Goal: Information Seeking & Learning: Learn about a topic

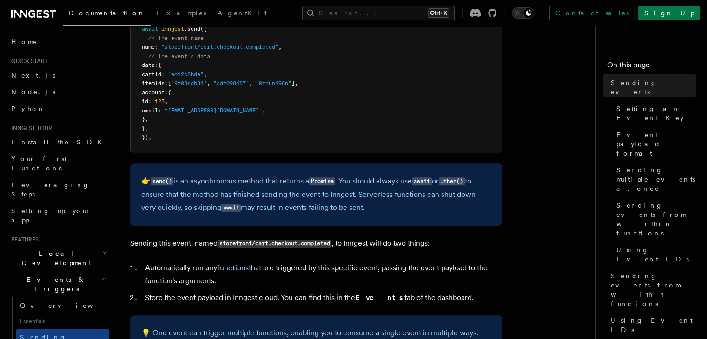
scroll to position [232, 0]
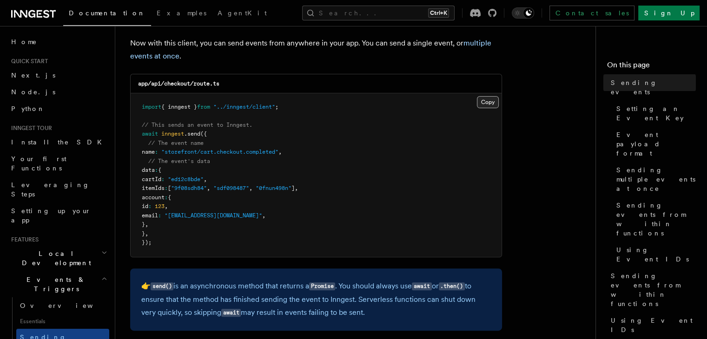
click at [483, 103] on button "Copy Copied" at bounding box center [488, 102] width 22 height 12
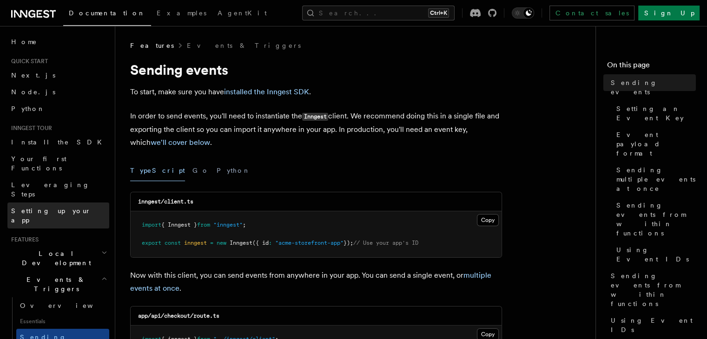
scroll to position [139, 0]
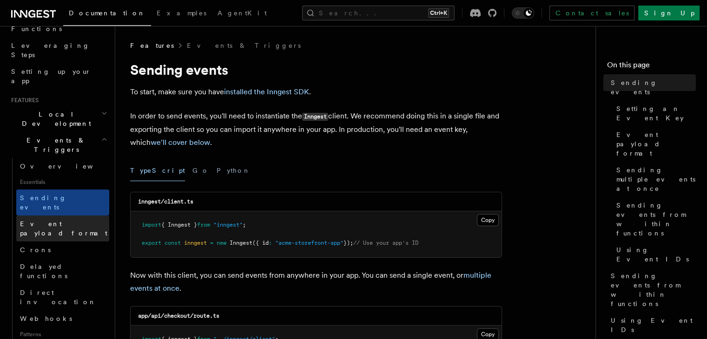
click at [43, 220] on span "Event payload format" at bounding box center [63, 228] width 87 height 17
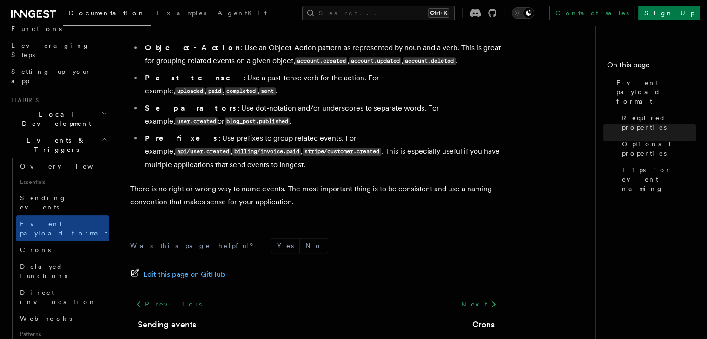
scroll to position [706, 0]
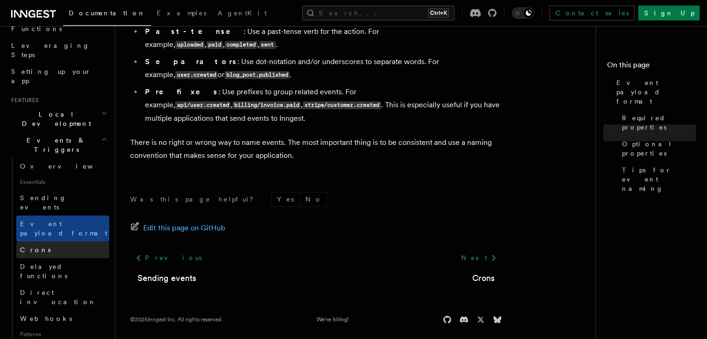
click at [32, 242] on link "Crons" at bounding box center [62, 250] width 93 height 17
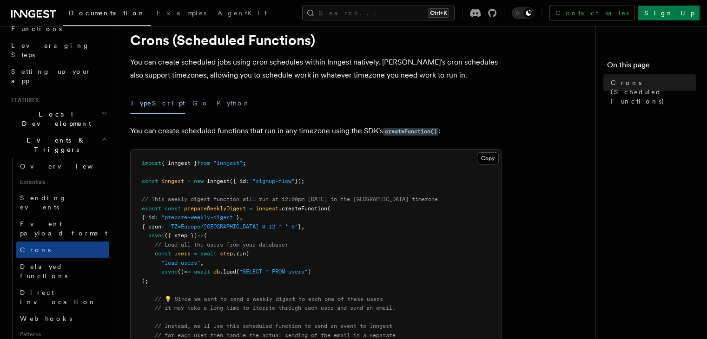
scroll to position [262, 0]
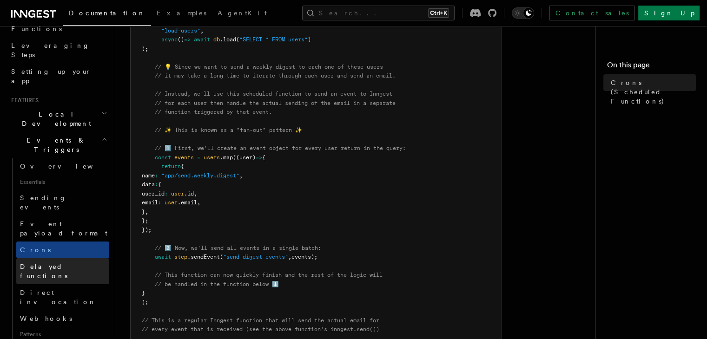
click at [53, 263] on span "Delayed functions" at bounding box center [43, 271] width 47 height 17
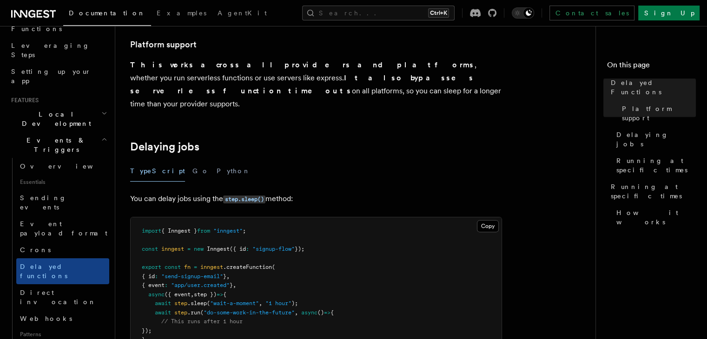
scroll to position [325, 0]
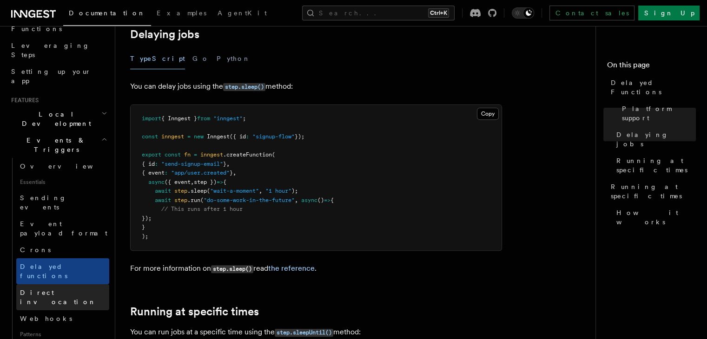
click at [57, 289] on span "Direct invocation" at bounding box center [58, 297] width 76 height 17
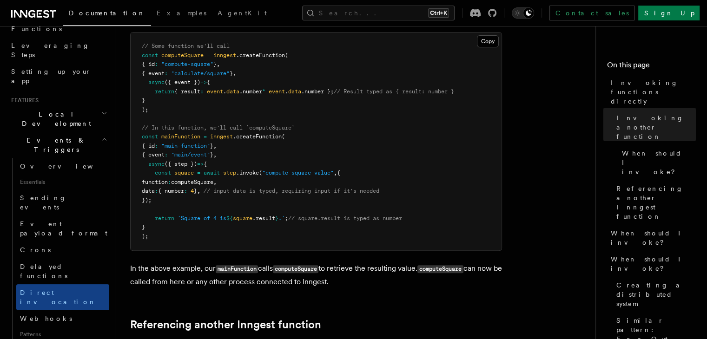
scroll to position [325, 0]
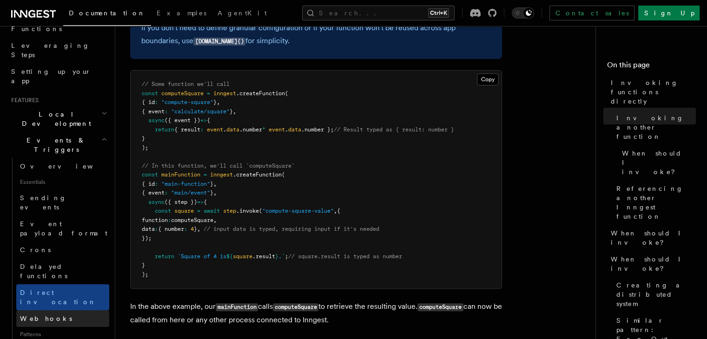
click at [41, 315] on span "Webhooks" at bounding box center [46, 318] width 52 height 7
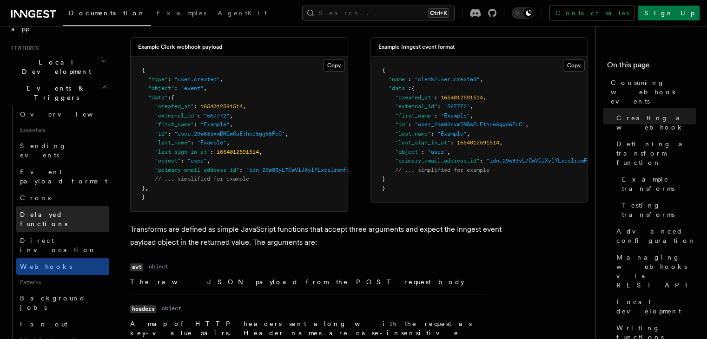
scroll to position [186, 0]
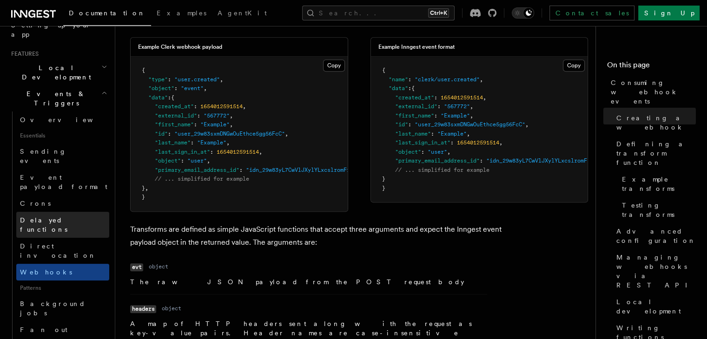
click at [56, 212] on link "Delayed functions" at bounding box center [62, 225] width 93 height 26
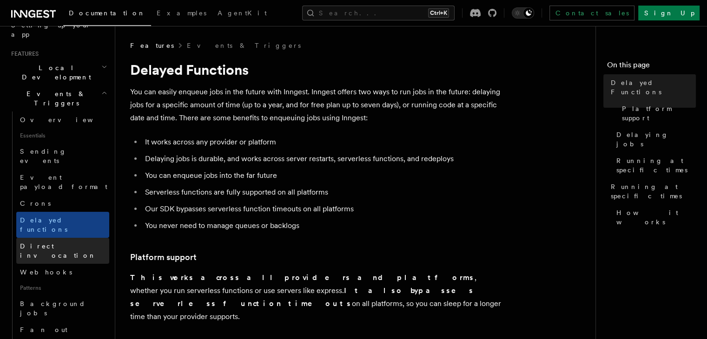
click at [54, 243] on span "Direct invocation" at bounding box center [58, 251] width 76 height 17
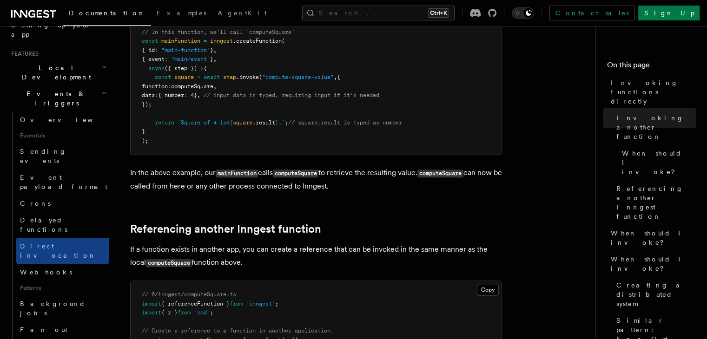
scroll to position [558, 0]
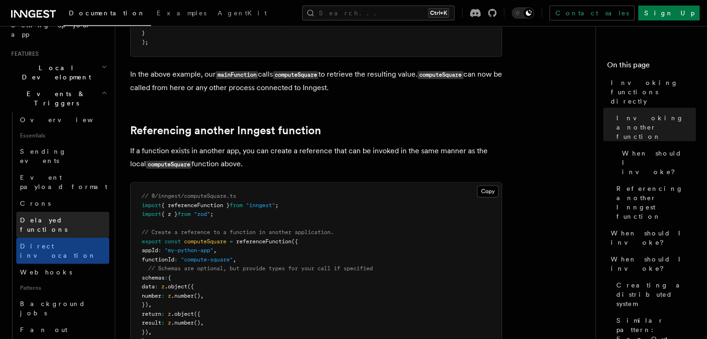
click at [67, 212] on link "Delayed functions" at bounding box center [62, 225] width 93 height 26
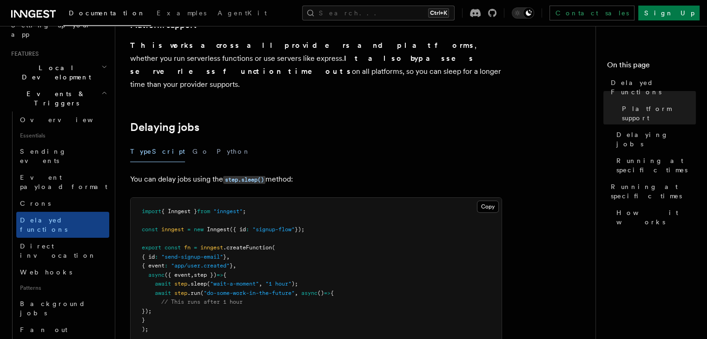
scroll to position [325, 0]
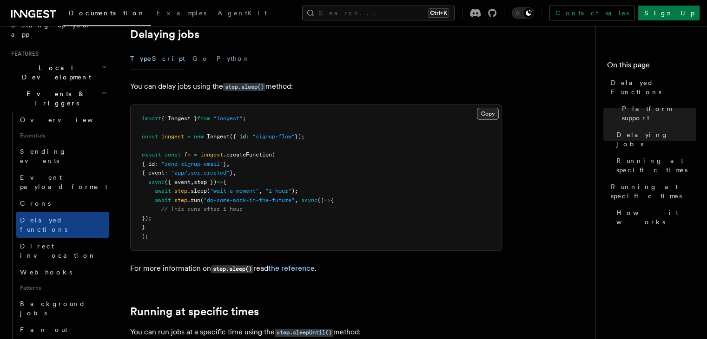
click at [488, 108] on button "Copy Copied" at bounding box center [488, 114] width 22 height 12
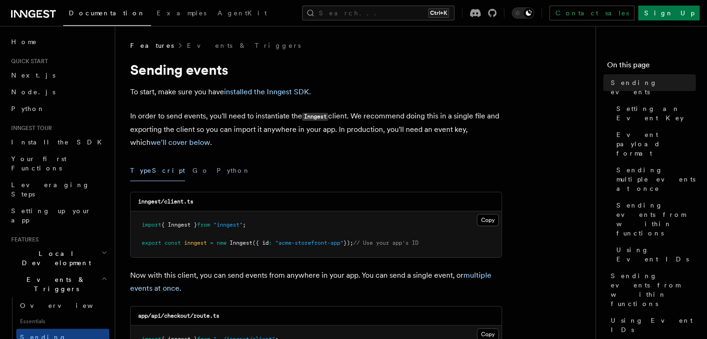
scroll to position [232, 0]
